Goal: Find specific page/section: Find specific page/section

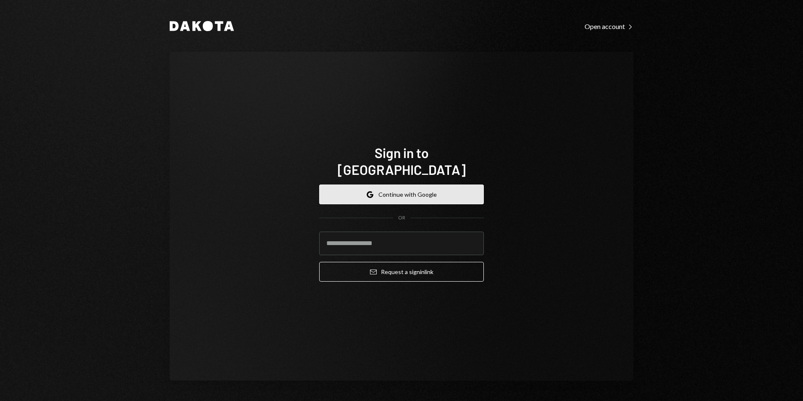
click at [395, 186] on button "Google Continue with Google" at bounding box center [401, 194] width 165 height 20
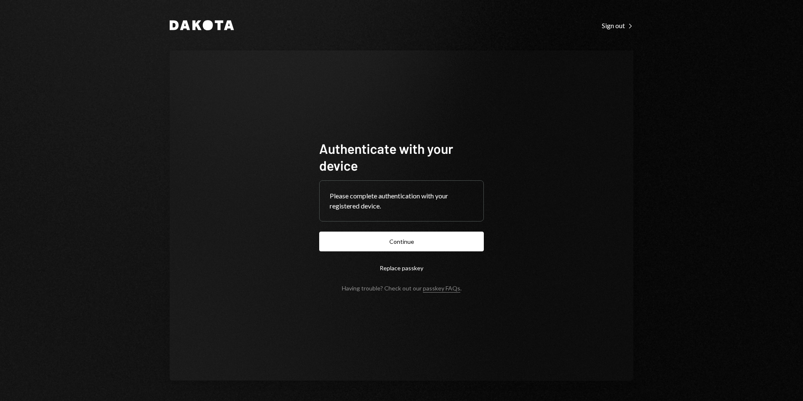
click at [410, 238] on button "Continue" at bounding box center [401, 241] width 165 height 20
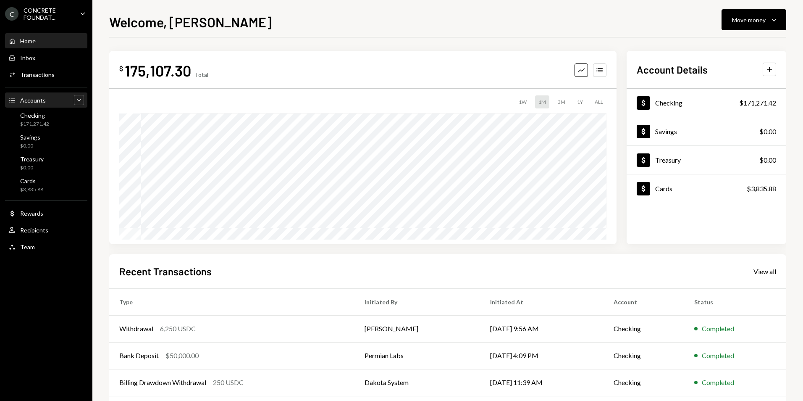
click at [75, 97] on icon "Caret Down" at bounding box center [79, 100] width 8 height 8
click at [77, 98] on icon "Caret Up" at bounding box center [79, 100] width 8 height 8
click at [78, 15] on icon "Caret Down" at bounding box center [82, 13] width 9 height 9
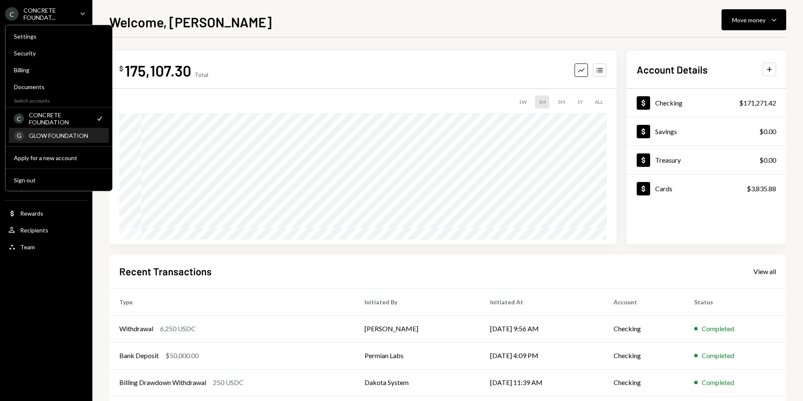
click at [53, 136] on div "GLOW FOUNDATION" at bounding box center [66, 135] width 75 height 7
